Goal: Task Accomplishment & Management: Manage account settings

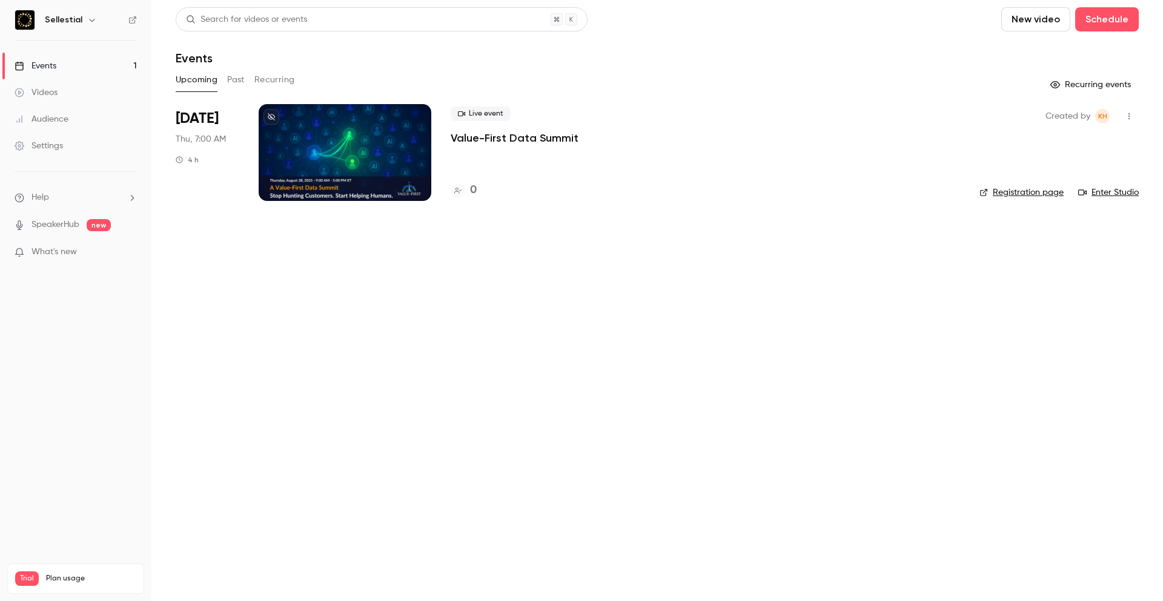
click at [345, 147] on div at bounding box center [345, 152] width 173 height 97
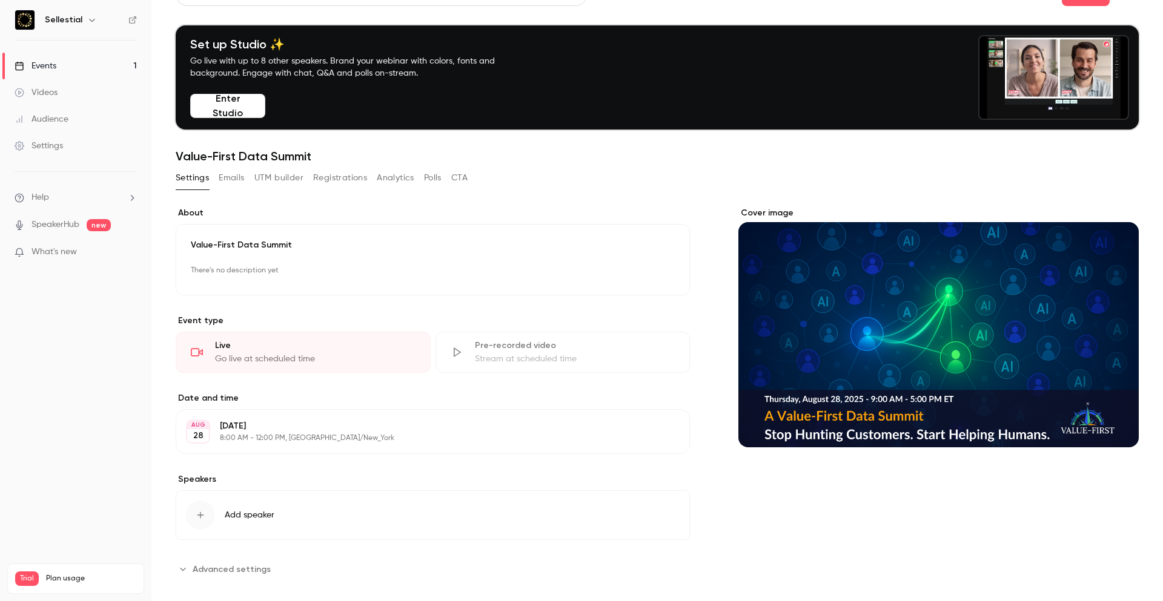
scroll to position [39, 0]
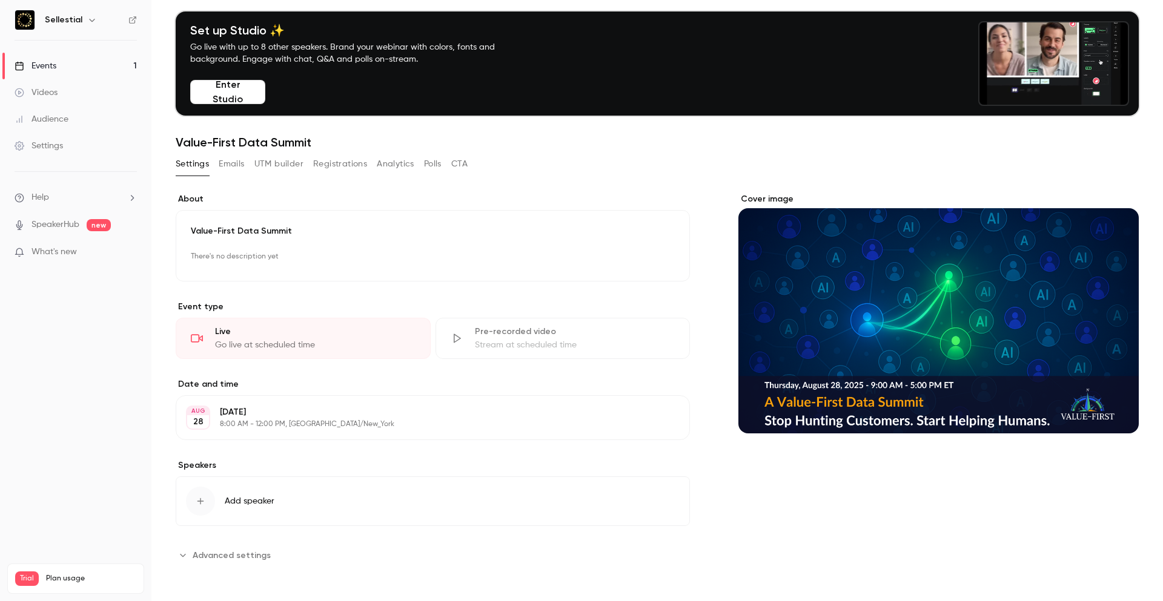
click at [280, 165] on button "UTM builder" at bounding box center [278, 163] width 49 height 19
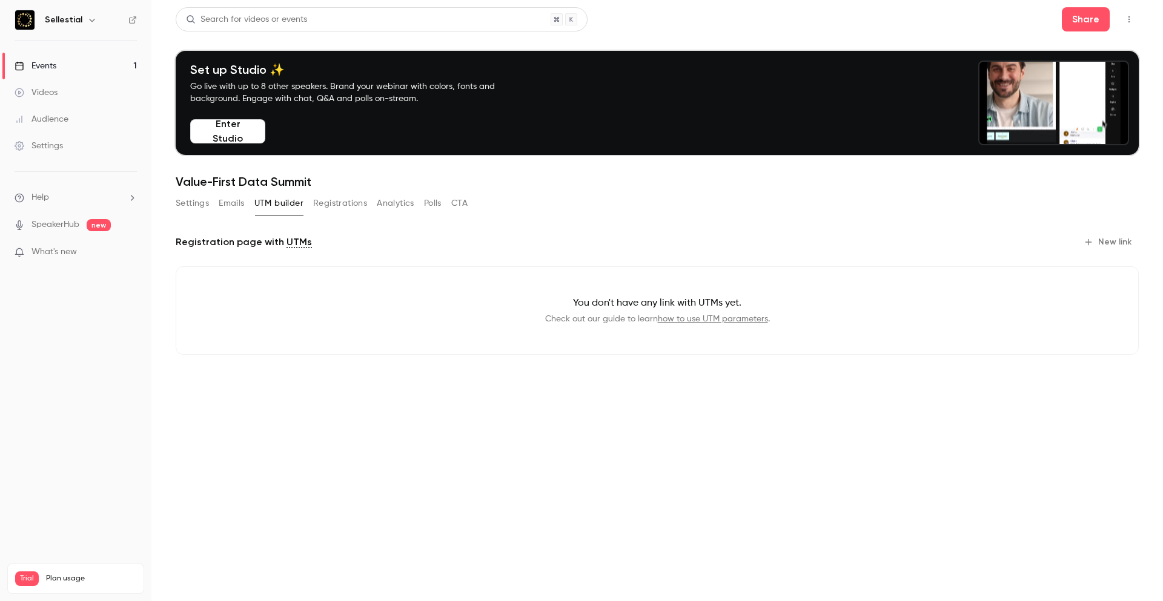
click at [197, 201] on button "Settings" at bounding box center [192, 203] width 33 height 19
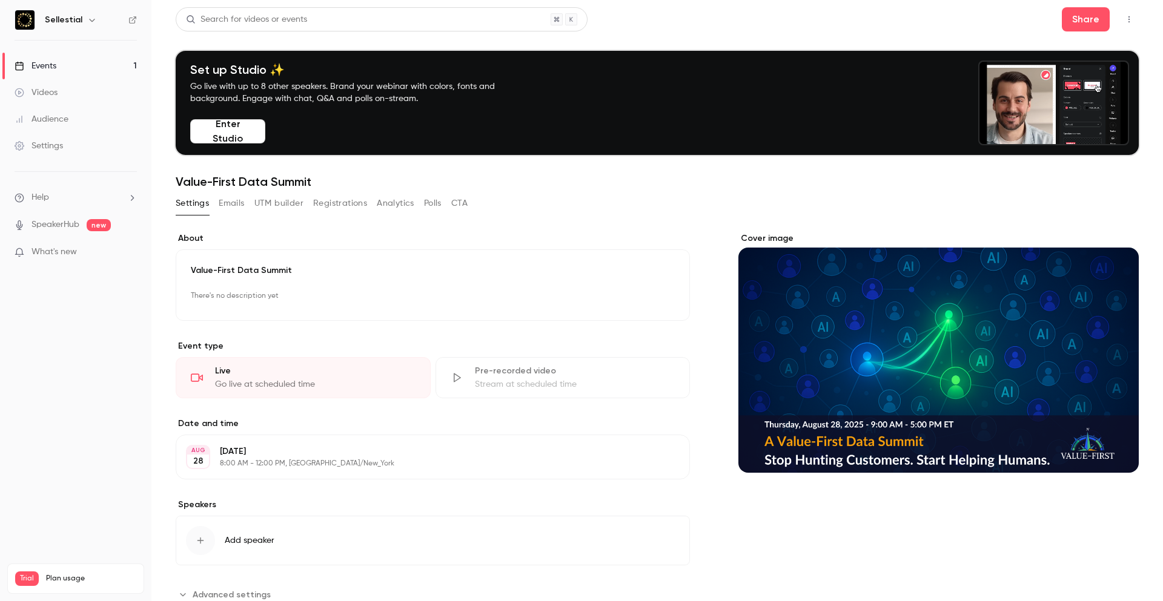
scroll to position [39, 0]
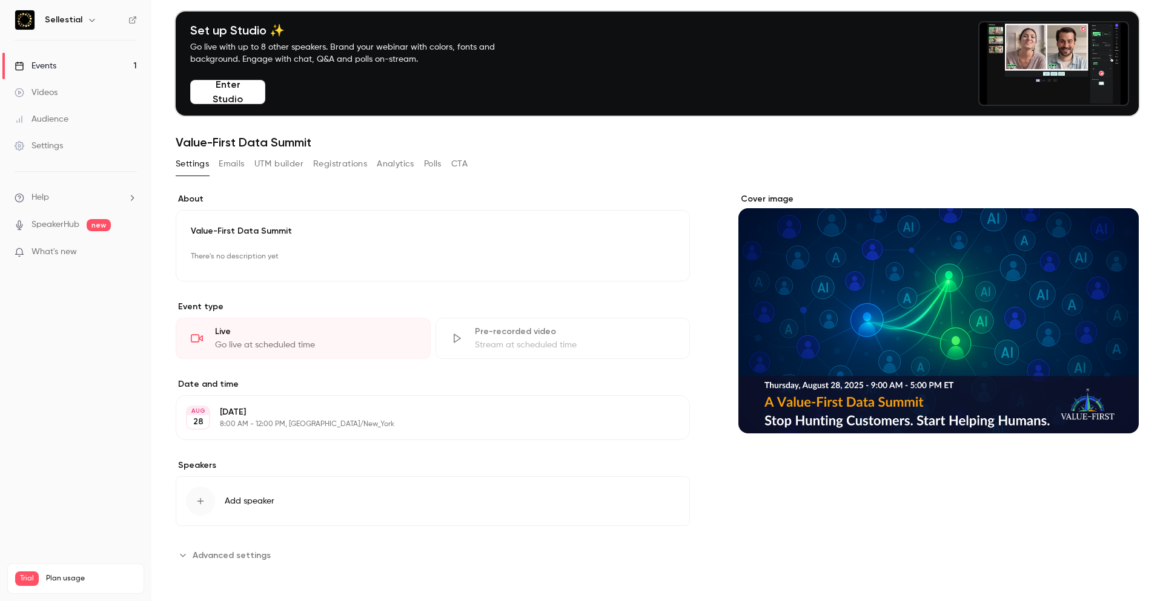
click at [242, 552] on span "Advanced settings" at bounding box center [232, 555] width 78 height 13
